Goal: Feedback & Contribution: Contribute content

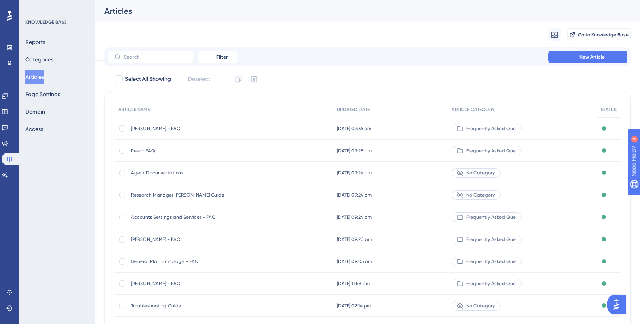
click at [148, 283] on span "[PERSON_NAME] - FAQ" at bounding box center [194, 284] width 127 height 6
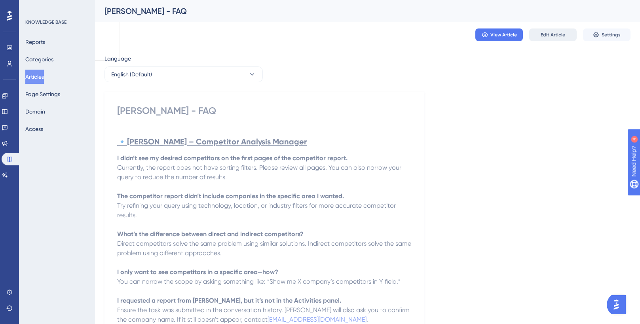
click at [535, 34] on button "Edit Article" at bounding box center [552, 34] width 47 height 13
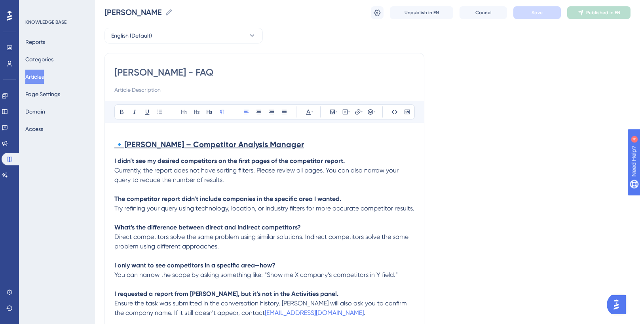
click at [283, 212] on span "Try refining your query using technology, location, or industry filters for mor…" at bounding box center [264, 209] width 300 height 8
click at [294, 225] on strong "What’s the difference between direct and indirect competitors?" at bounding box center [207, 228] width 186 height 8
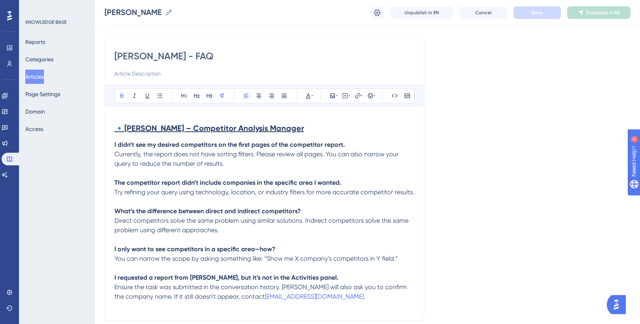
click at [269, 230] on p "What’s the difference between direct and indirect competitors? Direct competito…" at bounding box center [264, 221] width 300 height 28
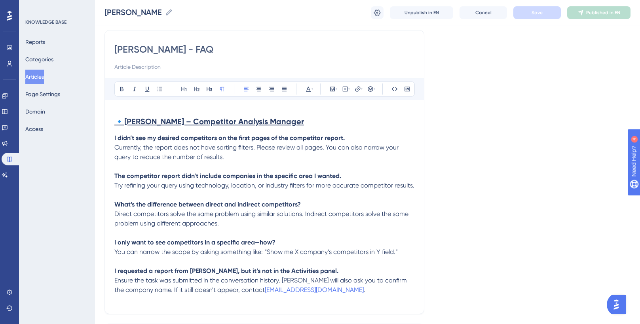
scroll to position [60, 0]
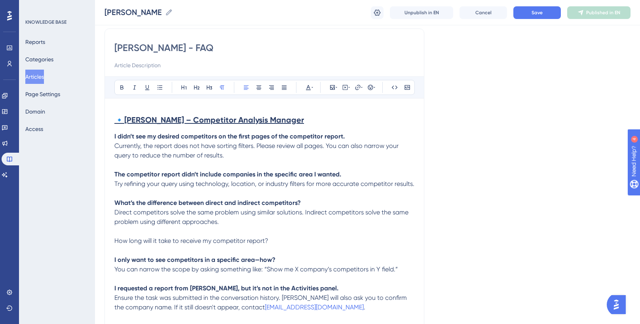
click at [145, 240] on span "How long will it take to receive my competitor report?" at bounding box center [191, 241] width 154 height 8
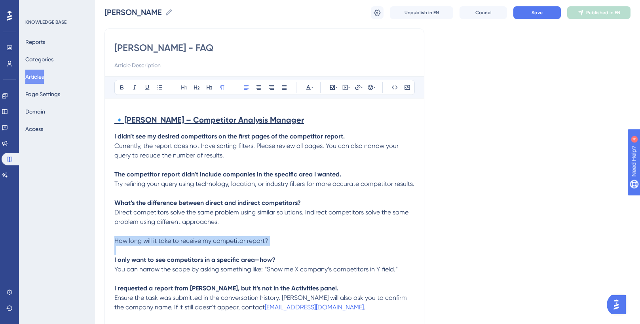
click at [145, 240] on span "How long will it take to receive my competitor report?" at bounding box center [191, 241] width 154 height 8
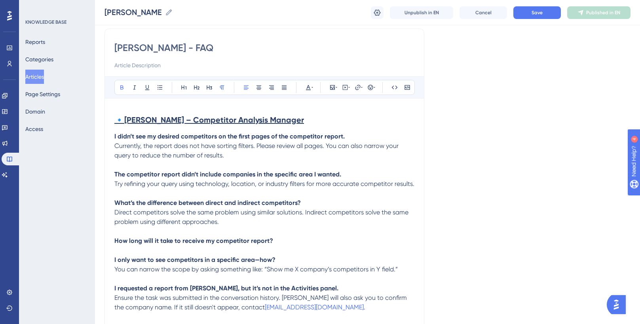
click at [288, 242] on p "How long will it take to receive my competitor report?" at bounding box center [264, 240] width 300 height 9
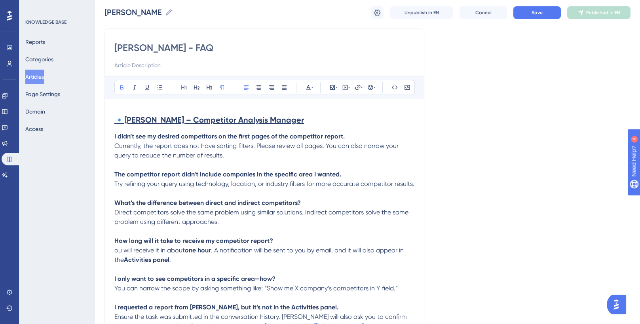
click at [111, 251] on div "[PERSON_NAME] - FAQ Bold Italic Underline Bullet Point Heading 1 Heading 2 Head…" at bounding box center [264, 189] width 320 height 322
click at [114, 251] on div "[PERSON_NAME] - FAQ Bold Italic Underline Bullet Point Heading 1 Heading 2 Head…" at bounding box center [264, 189] width 320 height 322
click at [115, 252] on span "ou will receive it in about" at bounding box center [149, 250] width 70 height 8
click at [217, 255] on span ". A notification will be sent to you by email, and it will also appear in the" at bounding box center [261, 254] width 294 height 17
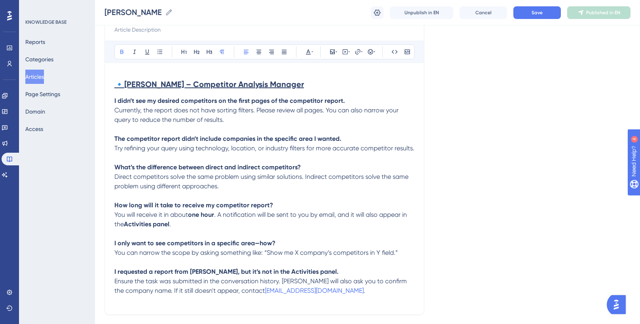
scroll to position [100, 0]
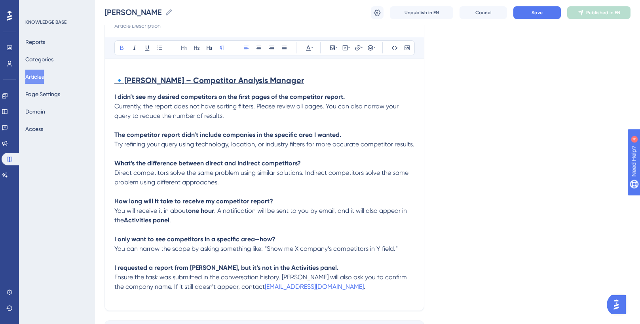
click at [182, 217] on p "You will receive it in about one hour . A notification will be sent to you by e…" at bounding box center [264, 215] width 300 height 19
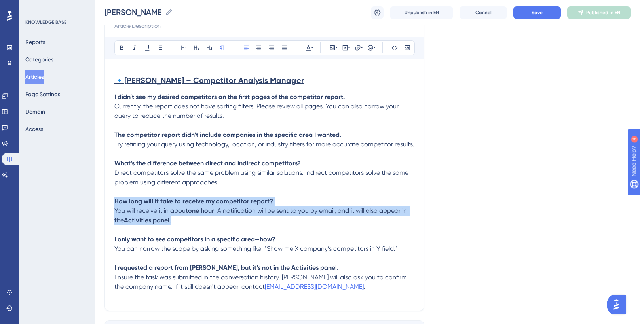
drag, startPoint x: 180, startPoint y: 222, endPoint x: 116, endPoint y: 202, distance: 67.0
click at [116, 202] on div "🔹 [PERSON_NAME] – Competitor Analysis Manager I didn’t see my desired competito…" at bounding box center [264, 184] width 300 height 233
copy div "How long will it take to receive my competitor report? You will receive it in a…"
click at [171, 222] on span "." at bounding box center [170, 220] width 2 height 8
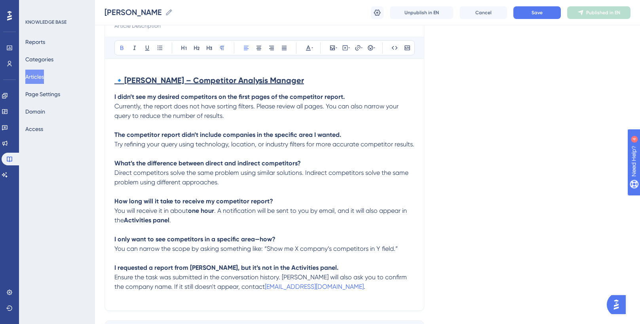
click at [523, 20] on div "[PERSON_NAME] - FAQ [PERSON_NAME] - FAQ Unpublish in EN Cancel Save Published i…" at bounding box center [367, 12] width 545 height 25
click at [523, 12] on button "Save" at bounding box center [536, 12] width 47 height 13
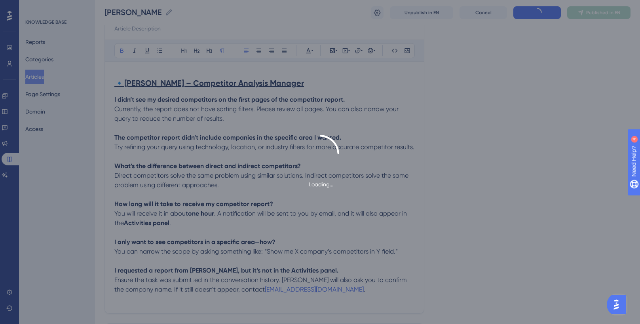
scroll to position [0, 0]
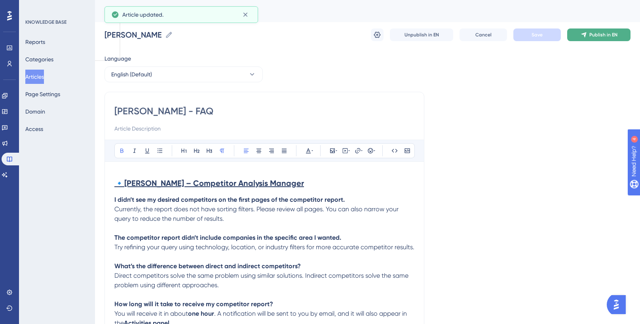
click at [577, 35] on button "Publish in EN" at bounding box center [598, 34] width 63 height 13
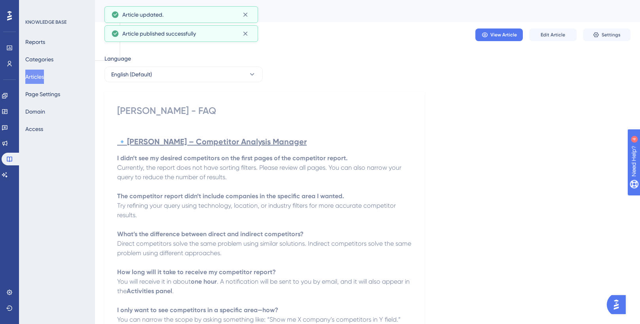
click at [44, 80] on button "Articles" at bounding box center [34, 77] width 19 height 14
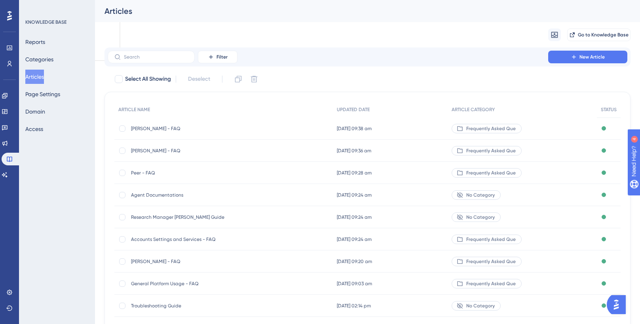
click at [145, 258] on span "[PERSON_NAME] - FAQ" at bounding box center [194, 261] width 127 height 6
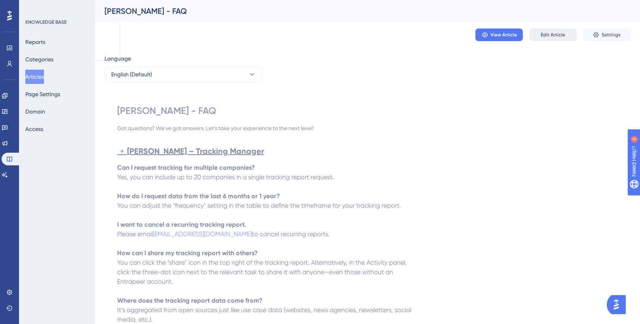
click at [546, 36] on span "Edit Article" at bounding box center [552, 35] width 25 height 6
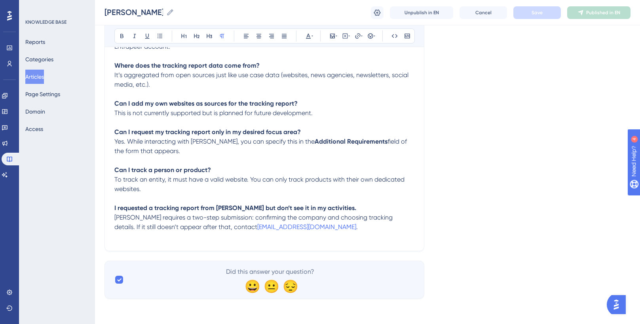
scroll to position [127, 0]
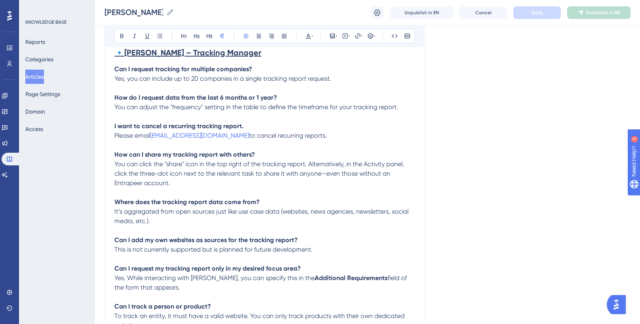
click at [177, 221] on p "Where does the tracking report data come from? It’s aggregated from open source…" at bounding box center [264, 211] width 300 height 28
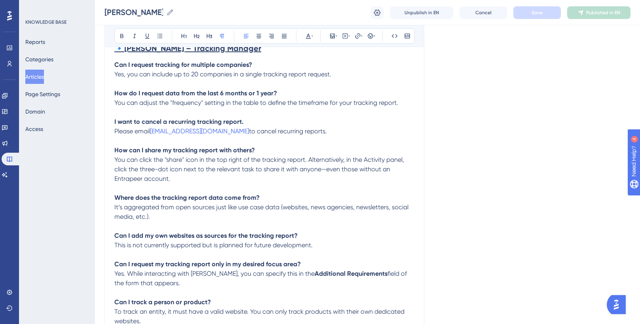
scroll to position [172, 0]
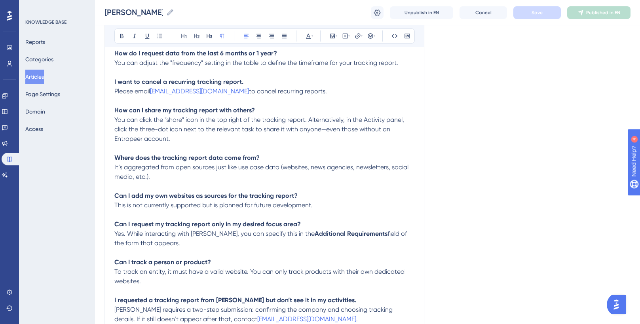
click at [173, 246] on p "Can I request my tracking report only in my desired focus area? Yes. While inte…" at bounding box center [264, 234] width 300 height 28
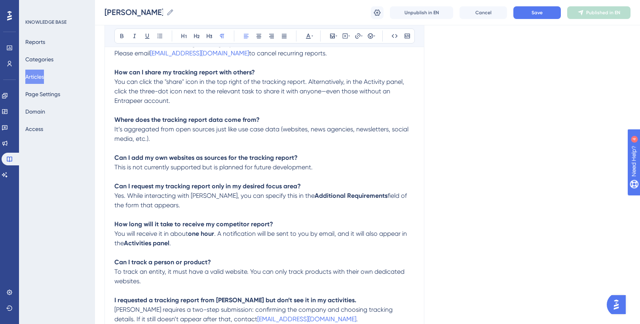
scroll to position [211, 0]
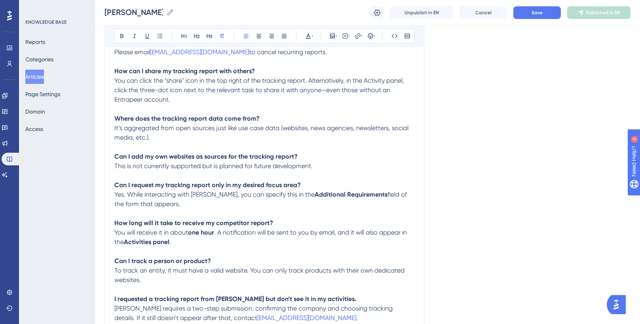
click at [228, 227] on strong "How long will it take to receive my competitor report?" at bounding box center [193, 223] width 159 height 8
click at [214, 236] on strong "one hour" at bounding box center [201, 233] width 26 height 8
click at [548, 11] on button "Save" at bounding box center [536, 12] width 47 height 13
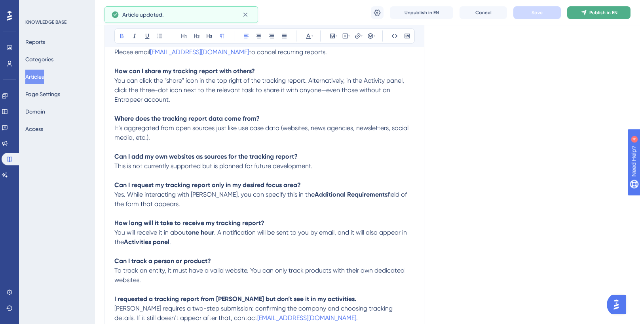
click at [591, 13] on span "Publish in EN" at bounding box center [603, 12] width 28 height 6
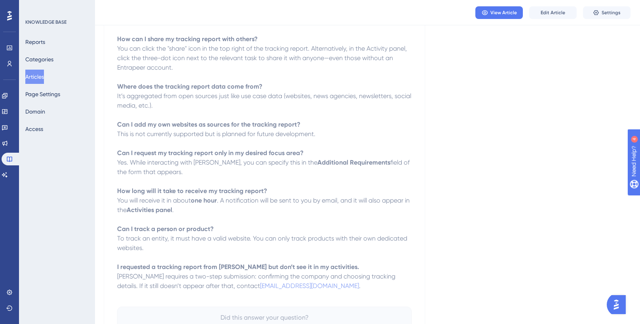
click at [41, 80] on button "Articles" at bounding box center [34, 77] width 19 height 14
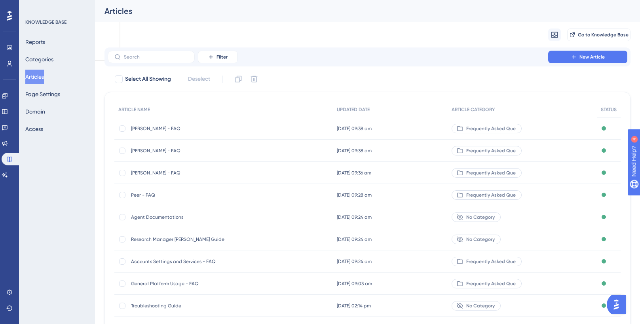
click at [139, 146] on div "[PERSON_NAME] - FAQ [PERSON_NAME] - FAQ" at bounding box center [194, 151] width 127 height 22
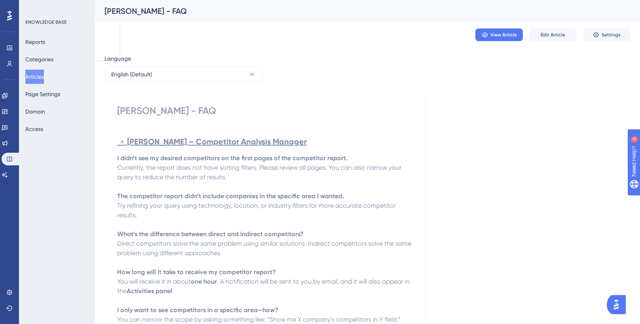
click at [40, 77] on button "Articles" at bounding box center [34, 77] width 19 height 14
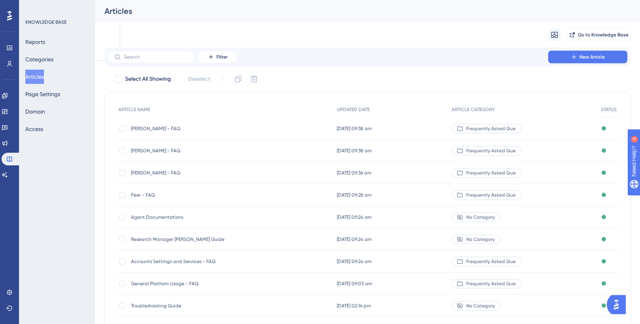
click at [36, 73] on button "Articles" at bounding box center [34, 77] width 19 height 14
click at [8, 98] on icon at bounding box center [5, 96] width 6 height 6
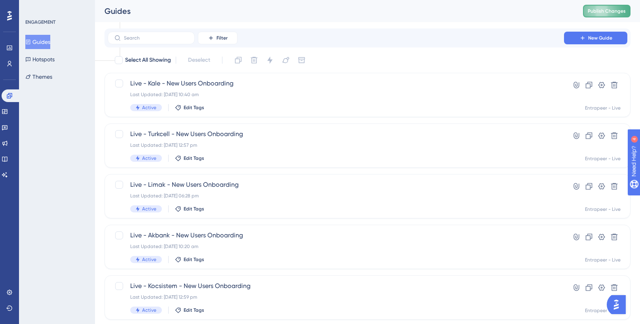
click at [592, 13] on button "Publish Changes" at bounding box center [606, 11] width 47 height 13
click at [6, 116] on link at bounding box center [5, 111] width 6 height 13
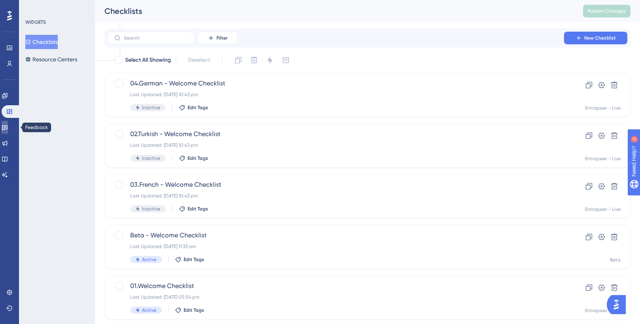
click at [8, 125] on icon at bounding box center [5, 127] width 6 height 6
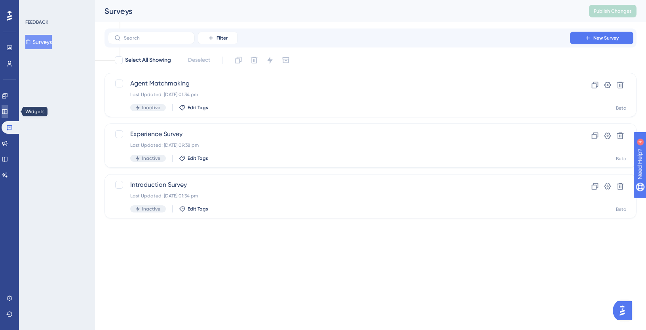
click at [8, 109] on icon at bounding box center [5, 111] width 6 height 6
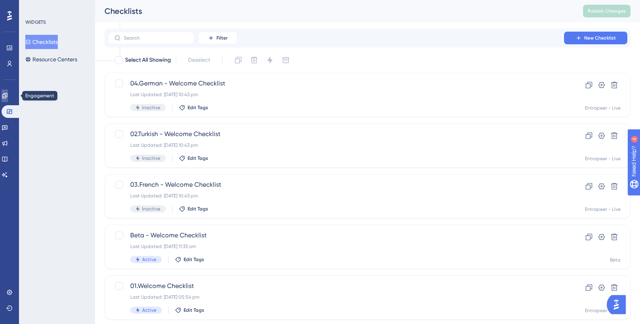
click at [8, 100] on link at bounding box center [5, 95] width 6 height 13
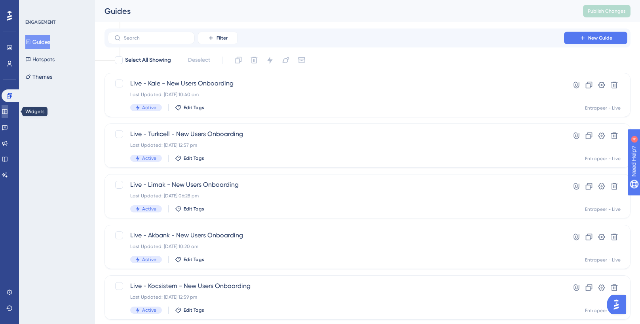
click at [6, 110] on icon at bounding box center [5, 111] width 6 height 6
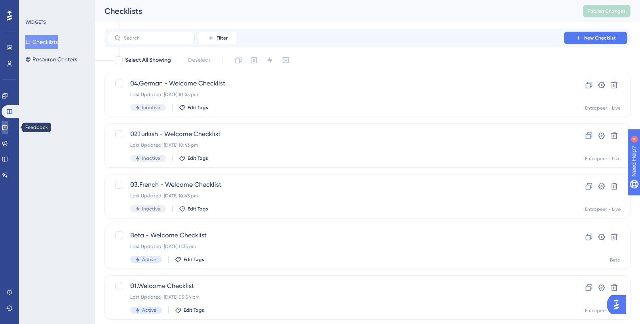
click at [8, 132] on link at bounding box center [5, 127] width 6 height 13
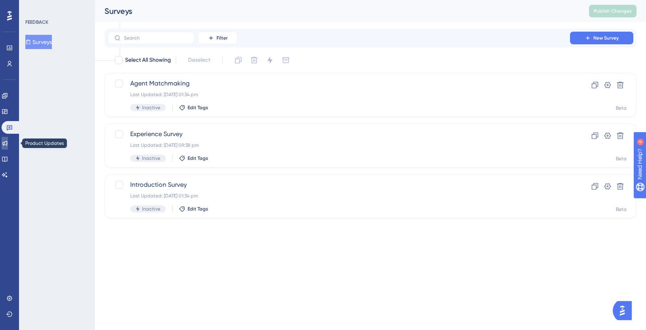
click at [8, 142] on icon at bounding box center [5, 143] width 6 height 6
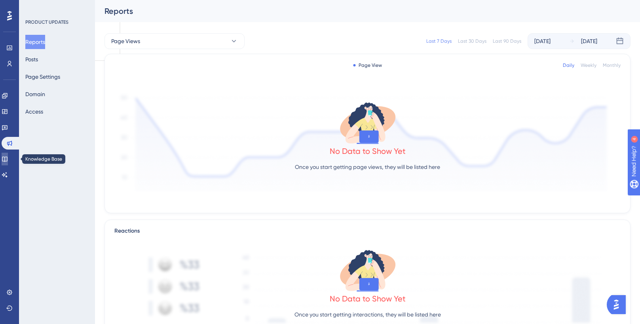
click at [8, 159] on icon at bounding box center [5, 159] width 6 height 6
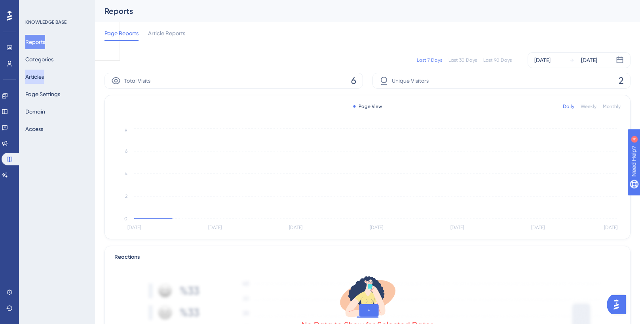
click at [38, 76] on button "Articles" at bounding box center [34, 77] width 19 height 14
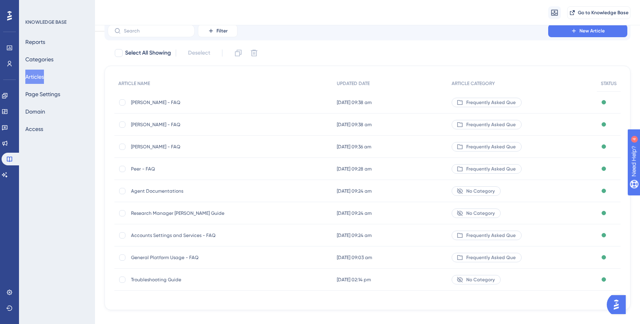
scroll to position [38, 0]
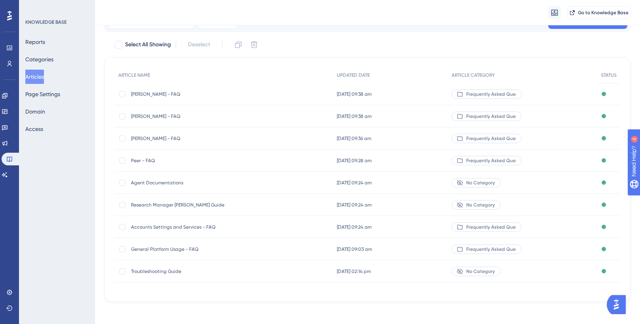
click at [164, 205] on span "Research Manager [PERSON_NAME] Guide" at bounding box center [194, 205] width 127 height 6
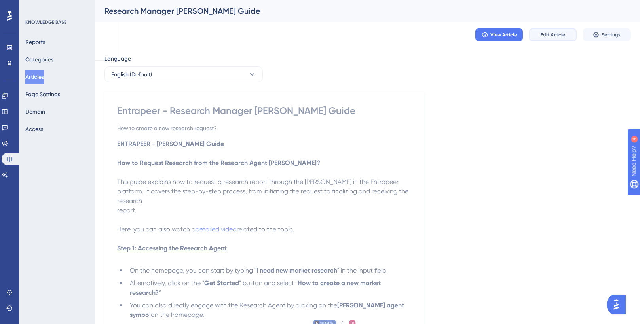
click at [563, 34] on span "Edit Article" at bounding box center [552, 35] width 25 height 6
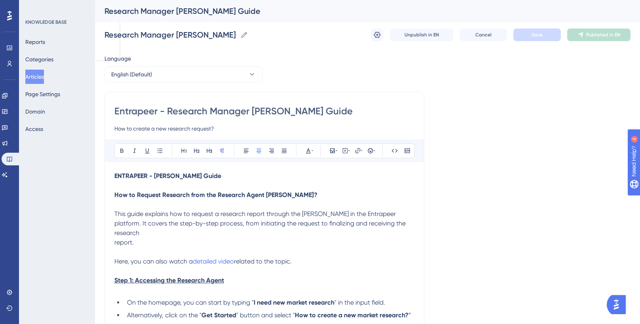
click at [230, 112] on input "Entrapeer - Research Manager [PERSON_NAME] Guide" at bounding box center [264, 111] width 300 height 13
drag, startPoint x: 169, startPoint y: 112, endPoint x: 108, endPoint y: 112, distance: 60.1
type input "Research Manager [PERSON_NAME] Guide"
click at [538, 36] on span "Save" at bounding box center [536, 35] width 11 height 6
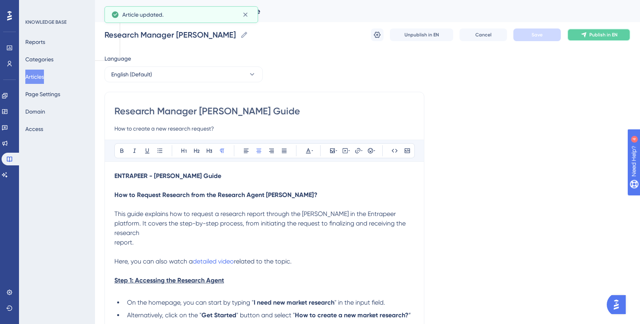
click at [589, 36] on span "Publish in EN" at bounding box center [603, 35] width 28 height 6
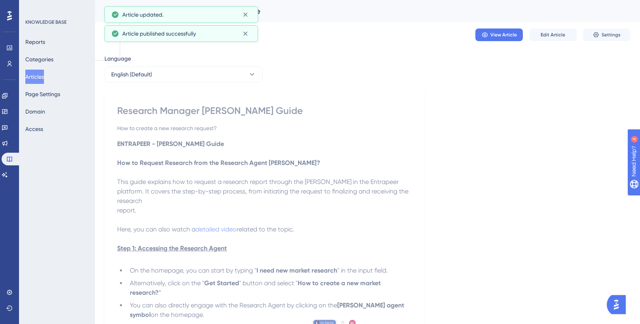
click at [40, 80] on button "Articles" at bounding box center [34, 77] width 19 height 14
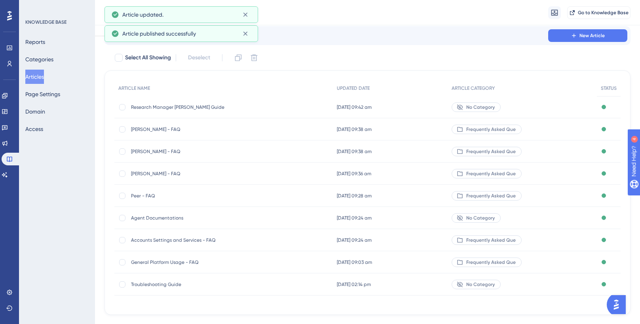
scroll to position [38, 0]
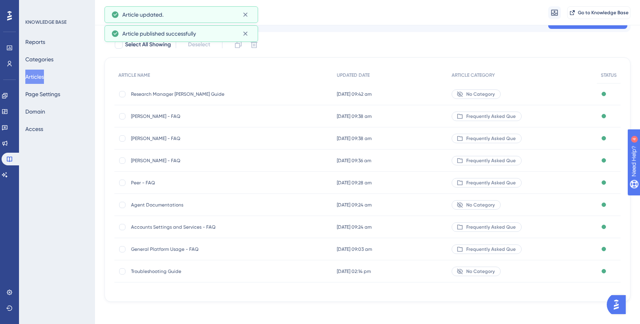
click at [169, 211] on div "Agent Documentations Agent Documentations" at bounding box center [194, 205] width 127 height 22
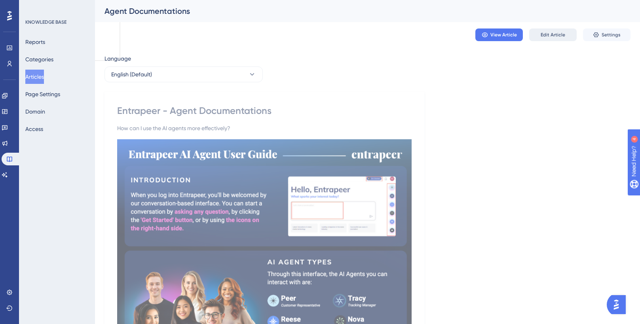
click at [540, 37] on button "Edit Article" at bounding box center [552, 34] width 47 height 13
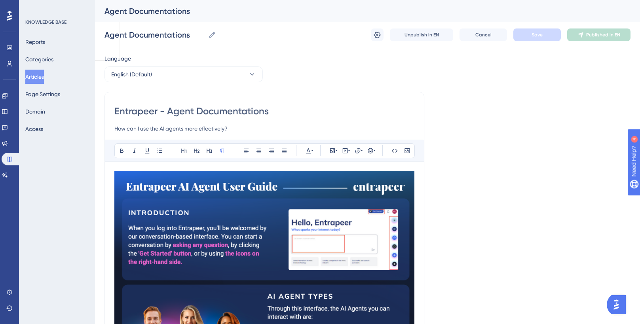
drag, startPoint x: 167, startPoint y: 112, endPoint x: 95, endPoint y: 107, distance: 72.6
type input "Agent Documentations"
click at [554, 33] on button "Save" at bounding box center [536, 34] width 47 height 13
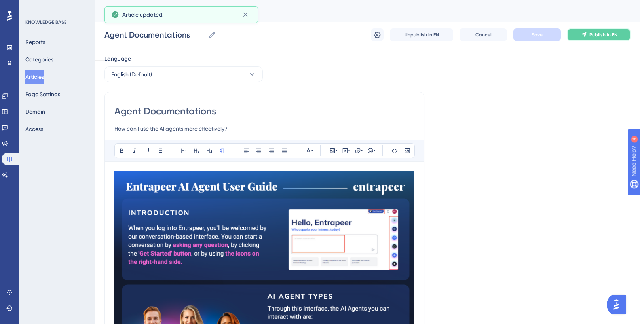
click at [593, 34] on span "Publish in EN" at bounding box center [603, 35] width 28 height 6
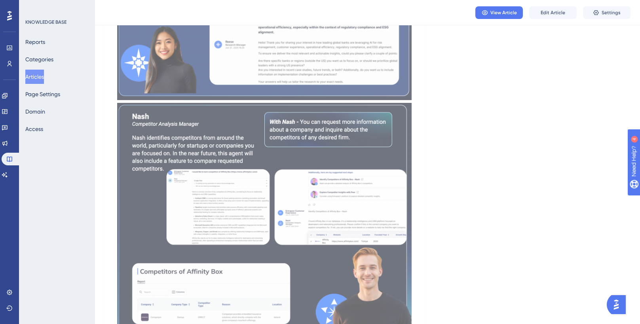
scroll to position [639, 0]
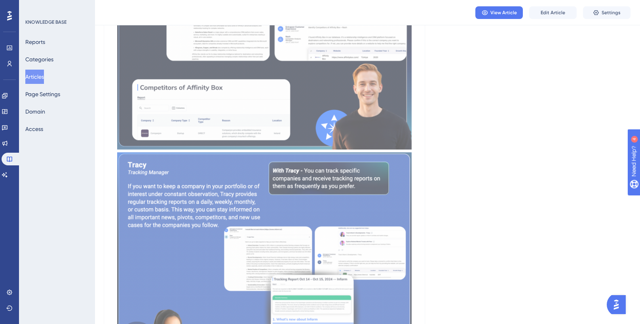
click at [36, 78] on button "Articles" at bounding box center [34, 77] width 19 height 14
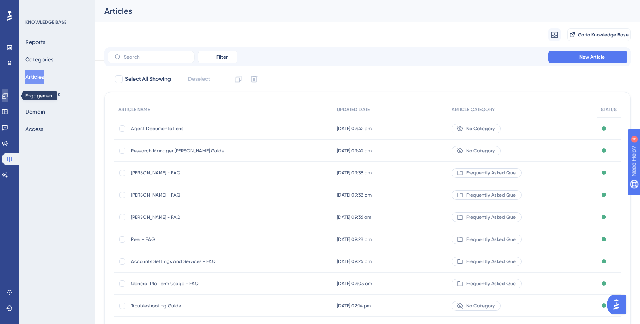
click at [8, 92] on link at bounding box center [5, 95] width 6 height 13
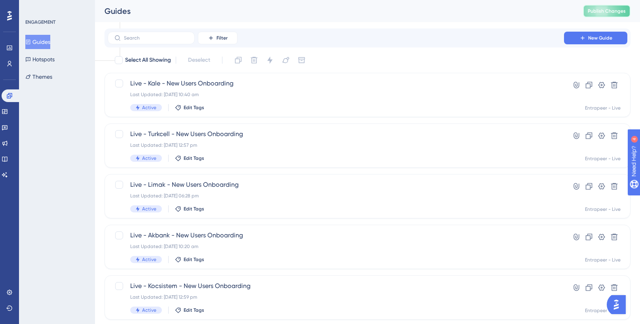
click at [611, 8] on span "Publish Changes" at bounding box center [607, 11] width 38 height 6
